Goal: Task Accomplishment & Management: Complete application form

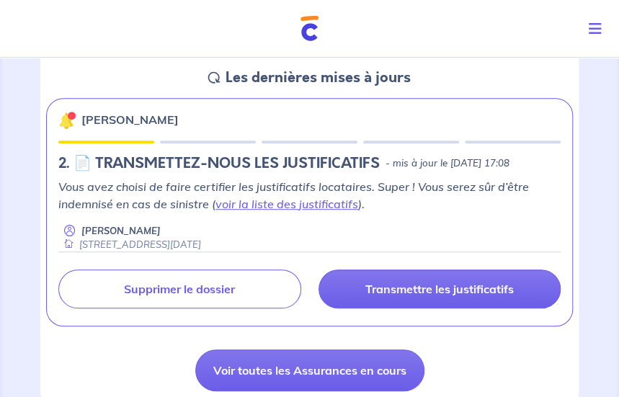
scroll to position [216, 0]
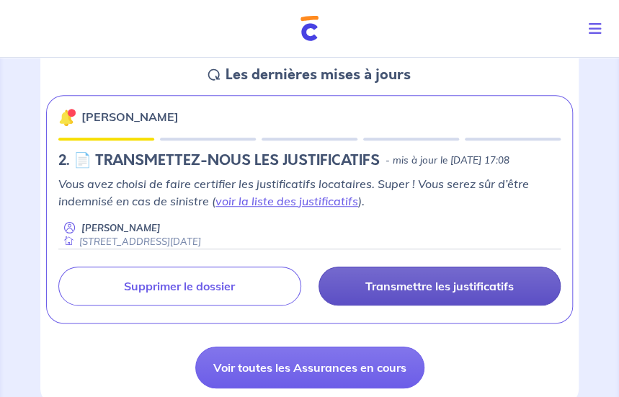
click at [464, 293] on p "Transmettre les justificatifs" at bounding box center [440, 286] width 149 height 14
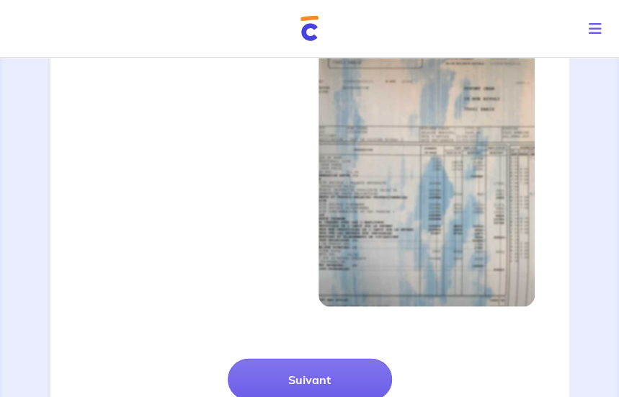
scroll to position [968, 0]
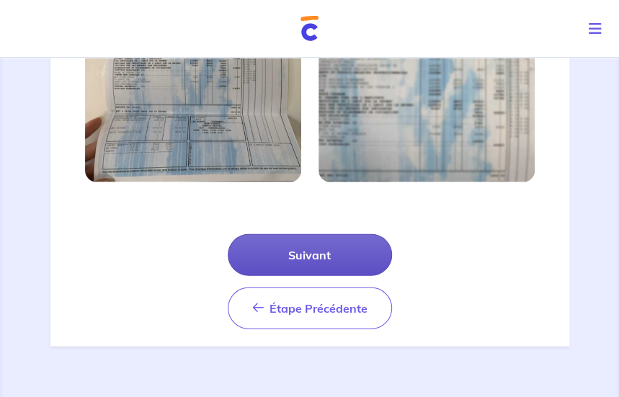
click at [317, 259] on button "Suivant" at bounding box center [310, 255] width 164 height 42
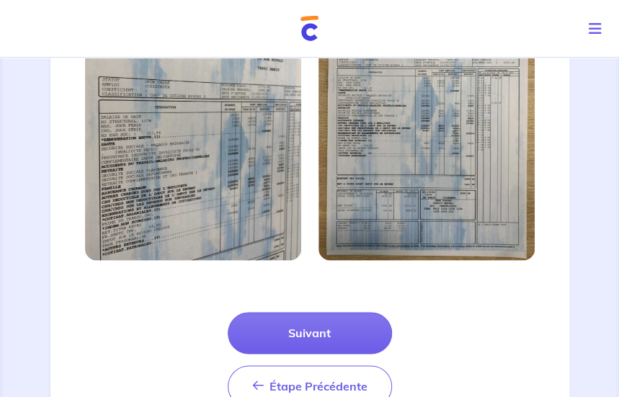
scroll to position [505, 0]
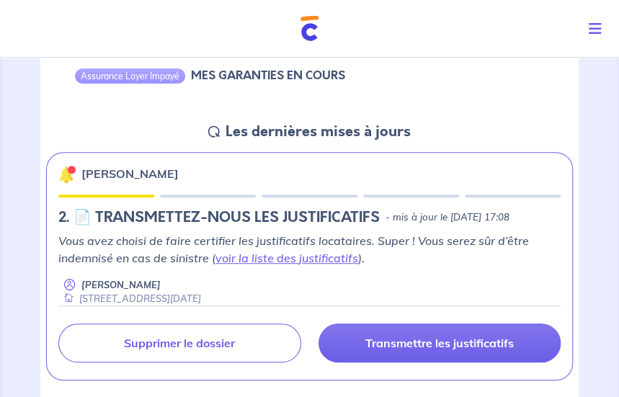
scroll to position [216, 0]
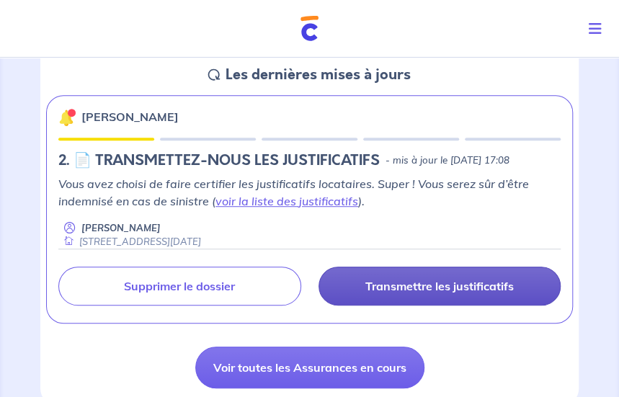
click at [402, 289] on link "Transmettre les justificatifs" at bounding box center [440, 286] width 243 height 39
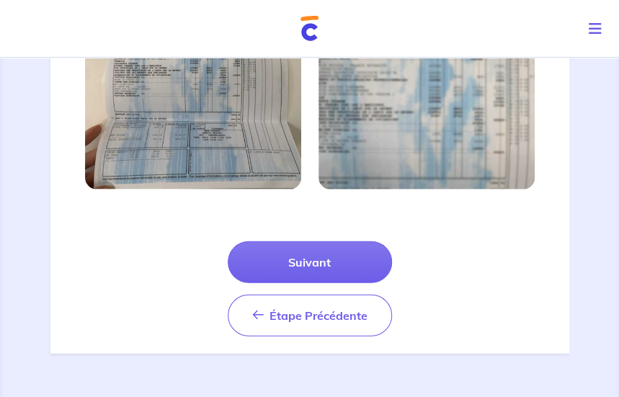
scroll to position [968, 0]
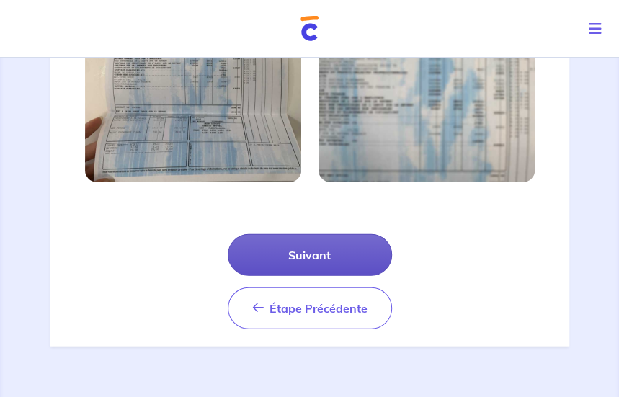
click at [292, 263] on button "Suivant" at bounding box center [310, 255] width 164 height 42
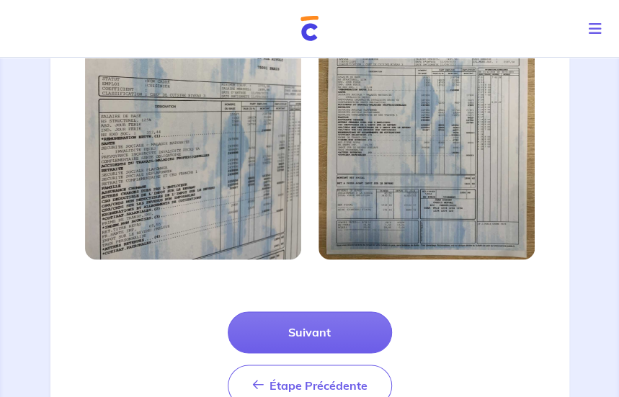
scroll to position [602, 0]
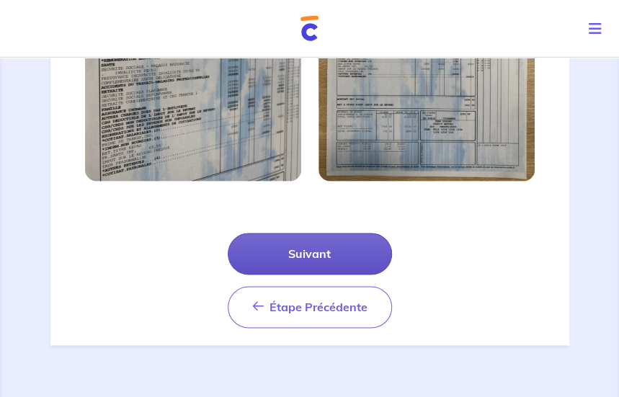
click at [308, 259] on button "Suivant" at bounding box center [310, 254] width 164 height 42
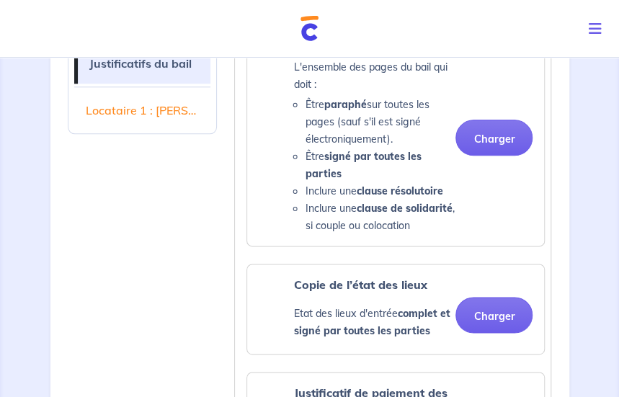
scroll to position [505, 0]
